Goal: Information Seeking & Learning: Learn about a topic

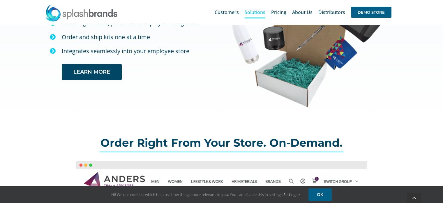
scroll to position [85, 0]
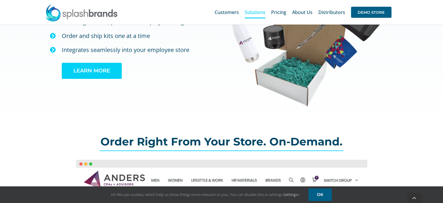
click at [96, 72] on span "LEARN MORE" at bounding box center [91, 71] width 37 height 6
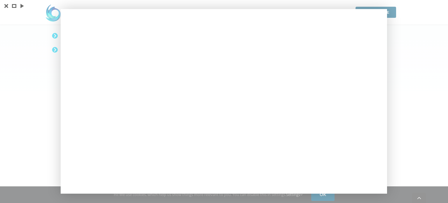
click at [393, 70] on div at bounding box center [224, 101] width 448 height 203
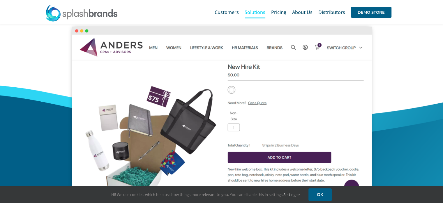
scroll to position [209, 0]
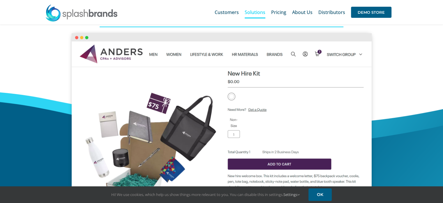
click at [116, 55] on img at bounding box center [222, 124] width 300 height 182
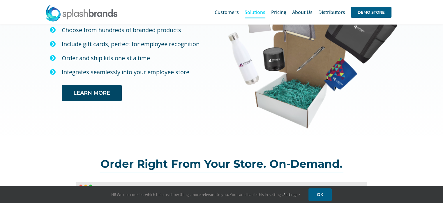
scroll to position [0, 0]
